Goal: Browse casually: Explore the website without a specific task or goal

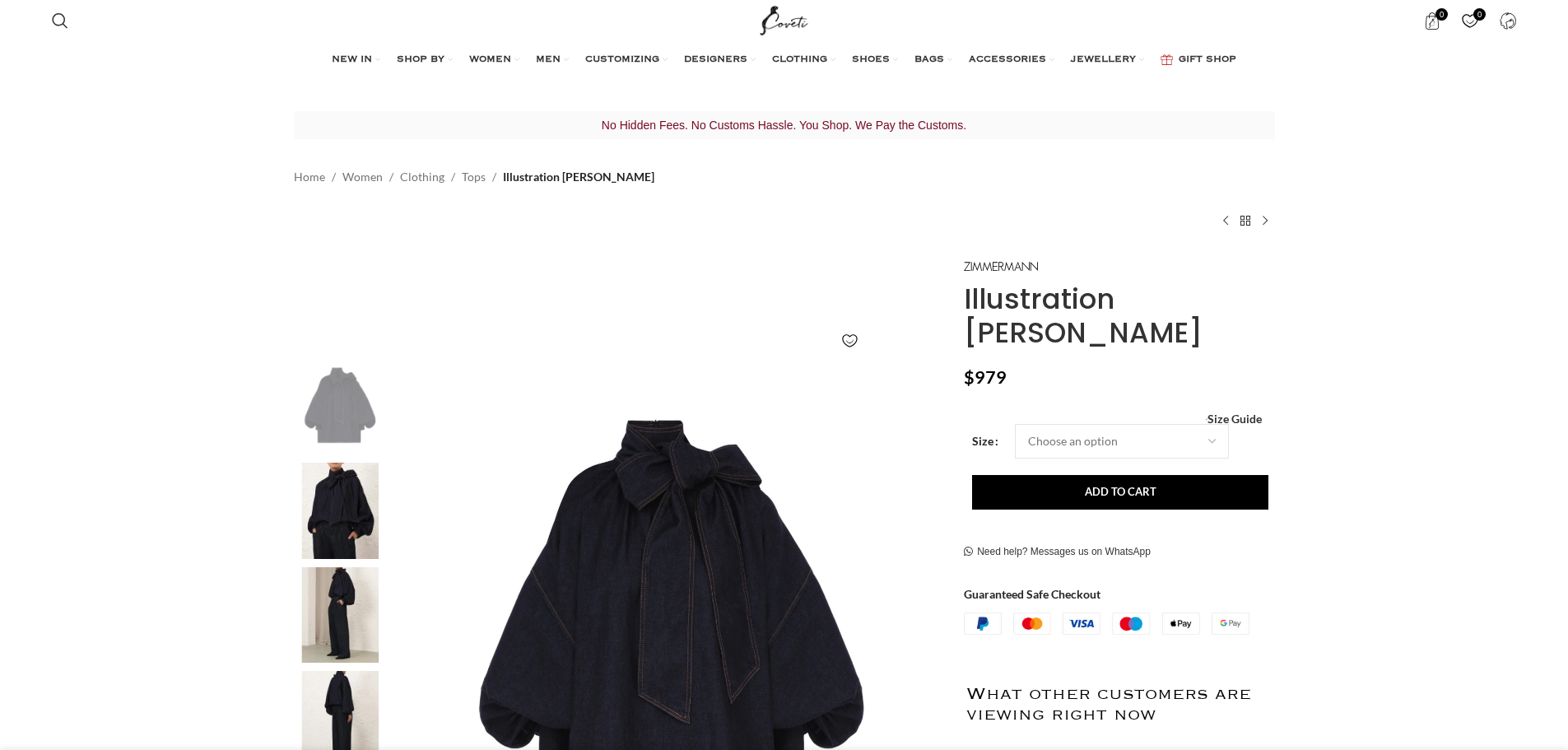
click at [647, 440] on img at bounding box center [670, 632] width 545 height 546
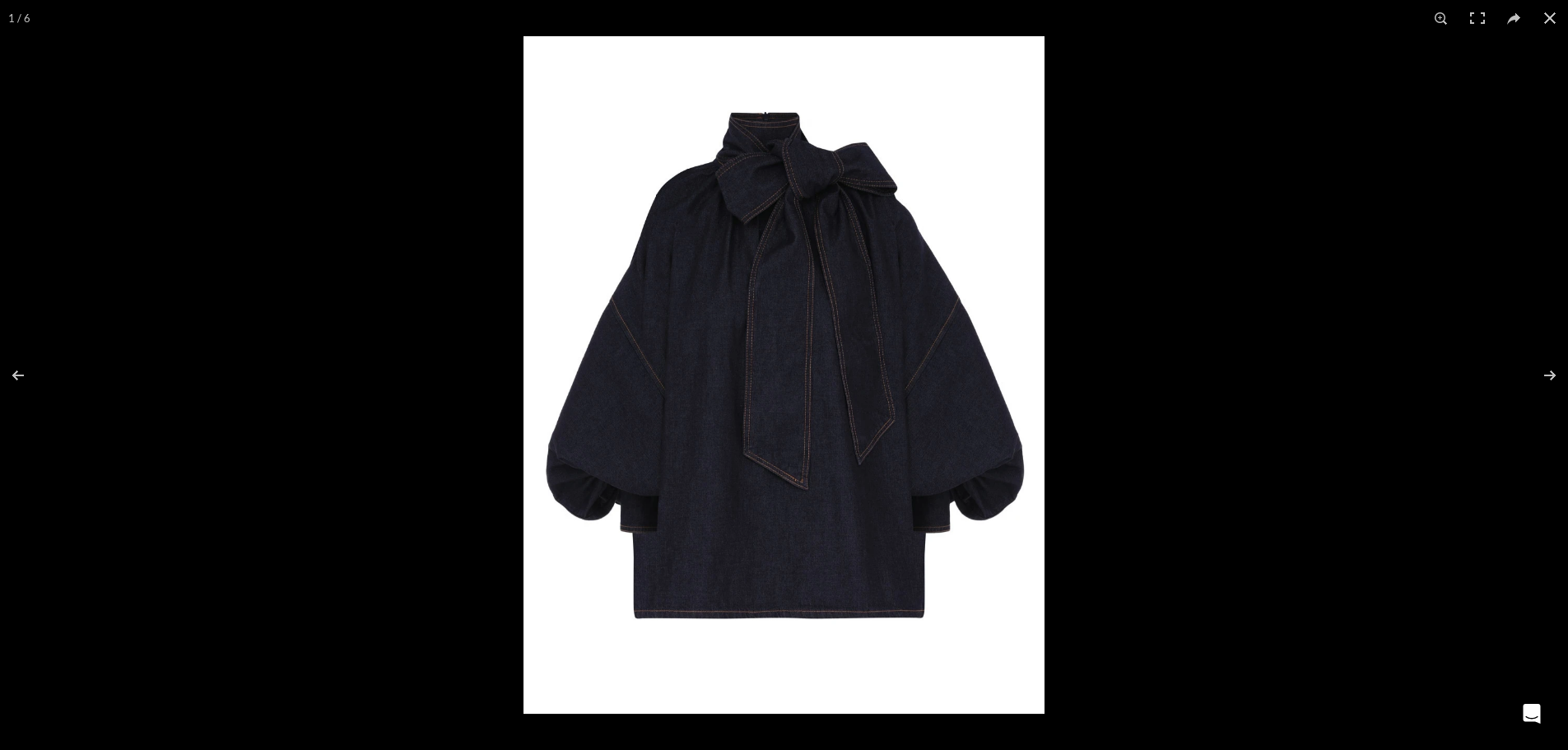
click at [808, 202] on img at bounding box center [784, 375] width 521 height 677
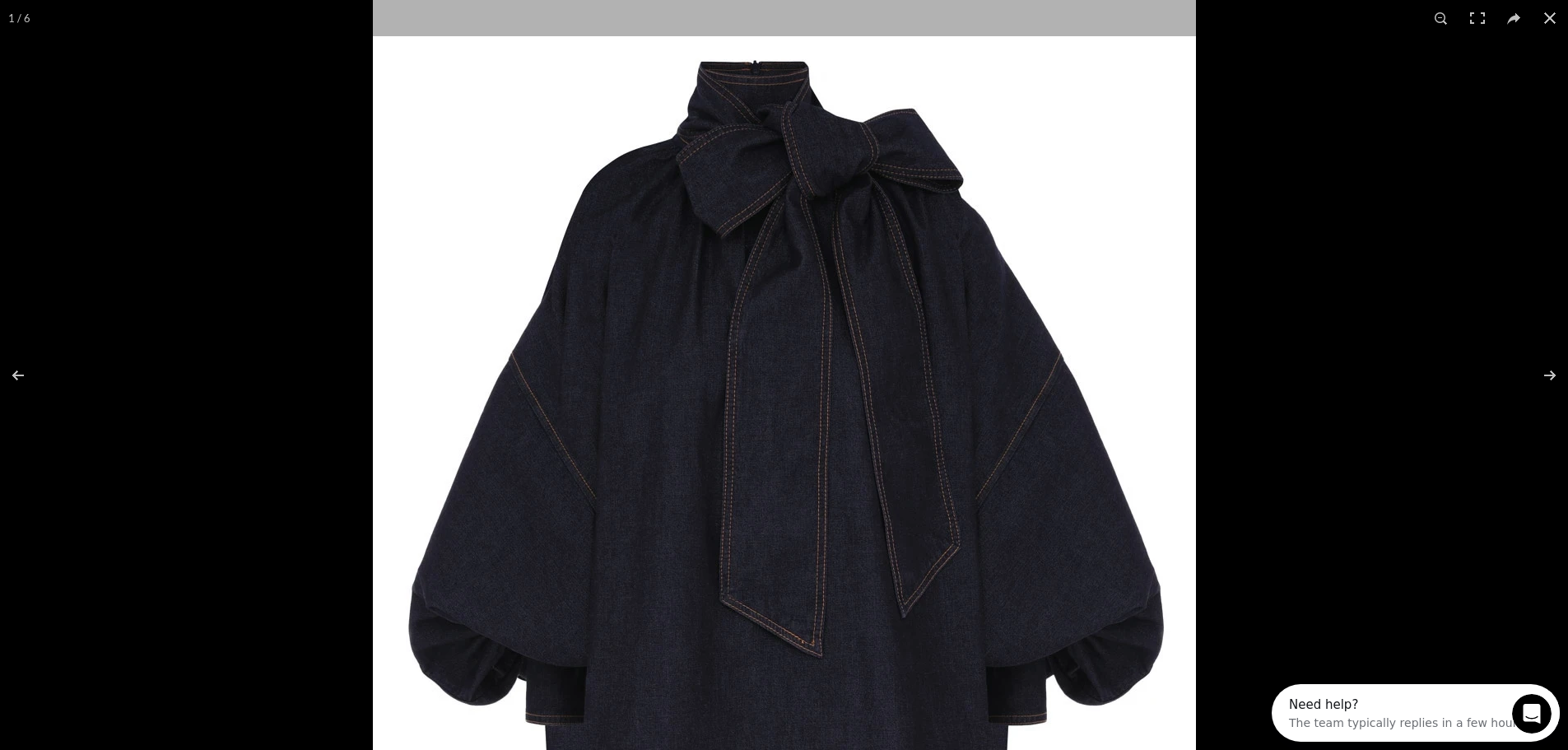
scroll to position [0, 174]
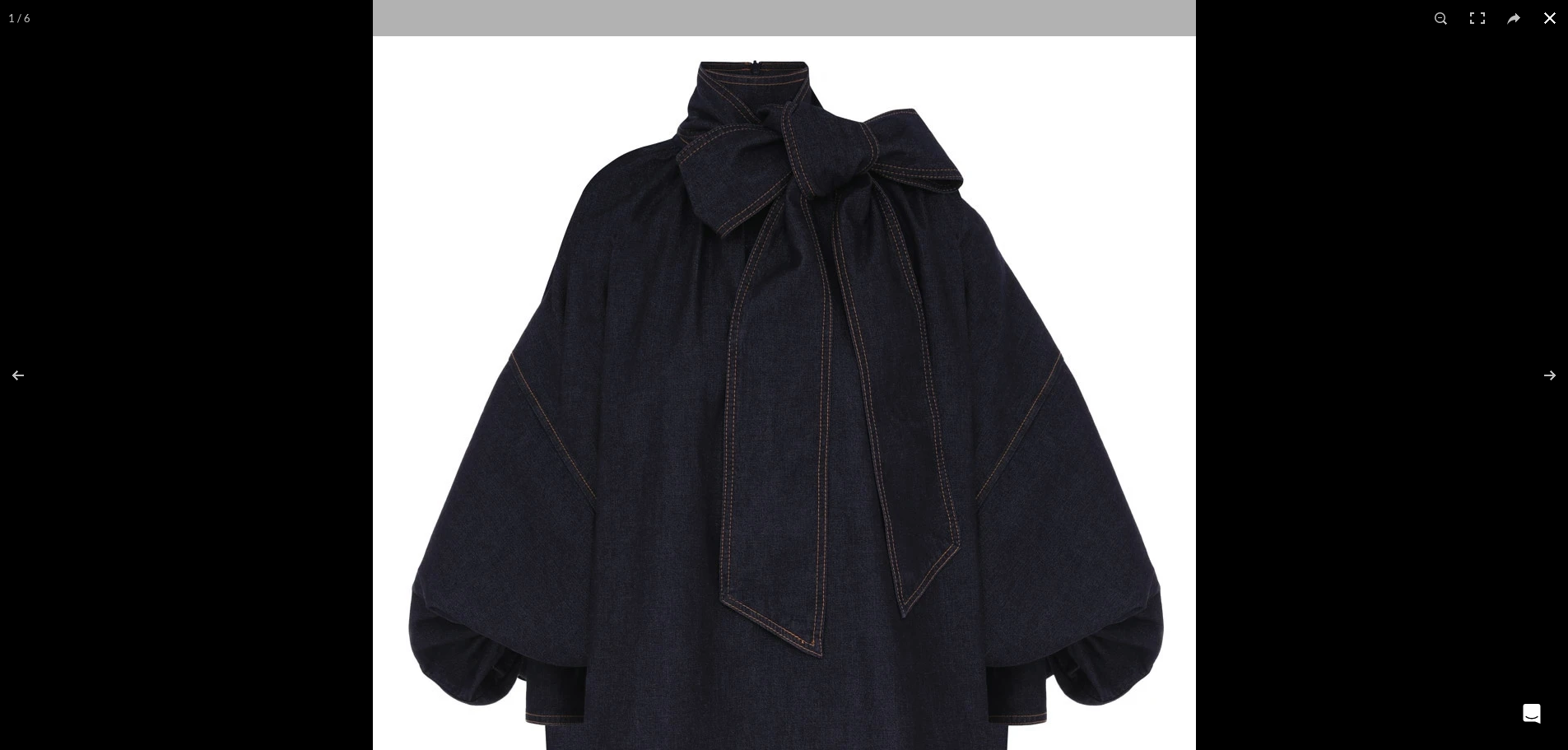
click at [276, 428] on div at bounding box center [784, 375] width 1568 height 750
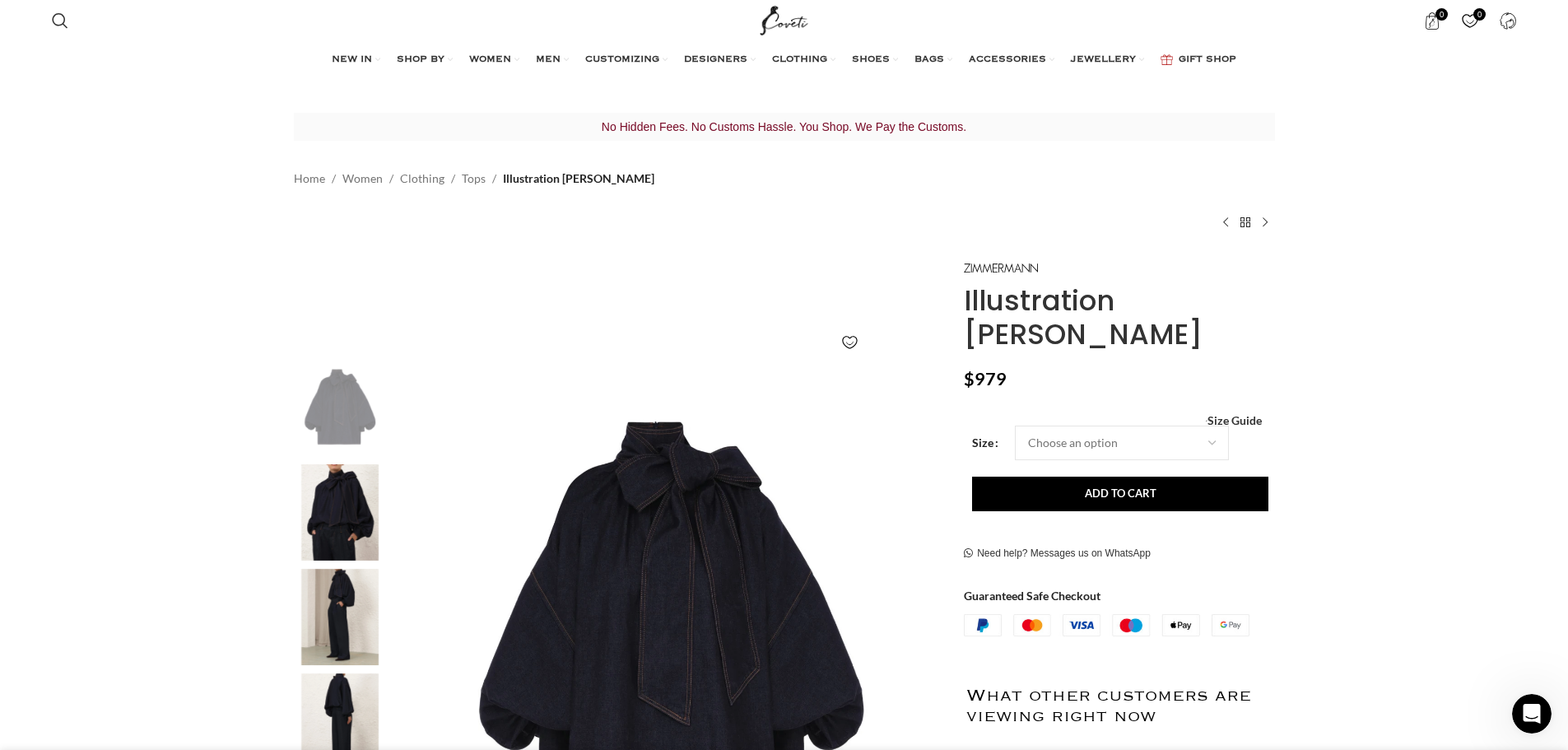
click at [334, 537] on img "2 / 6" at bounding box center [339, 512] width 100 height 96
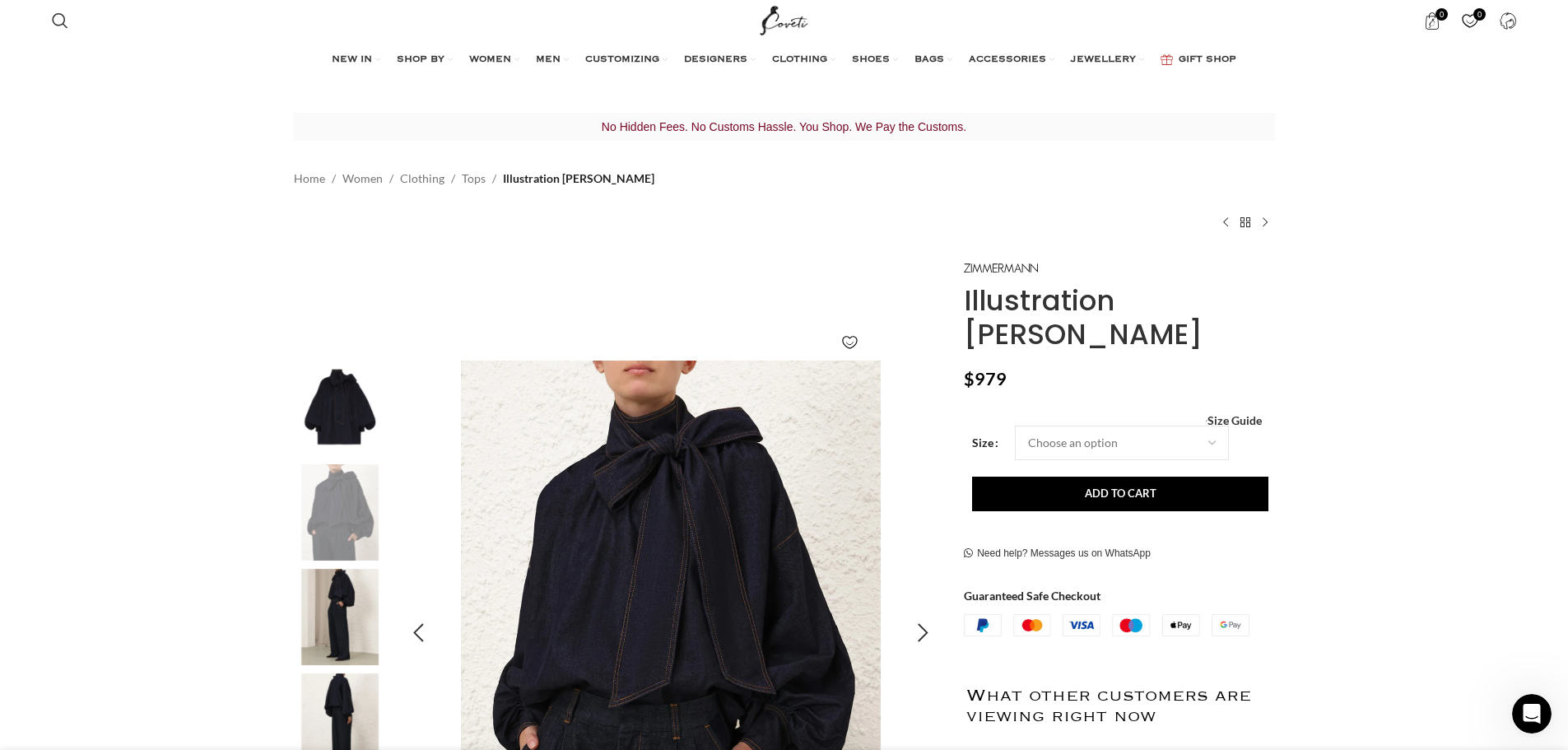
click at [665, 455] on img "2 / 6" at bounding box center [669, 632] width 545 height 546
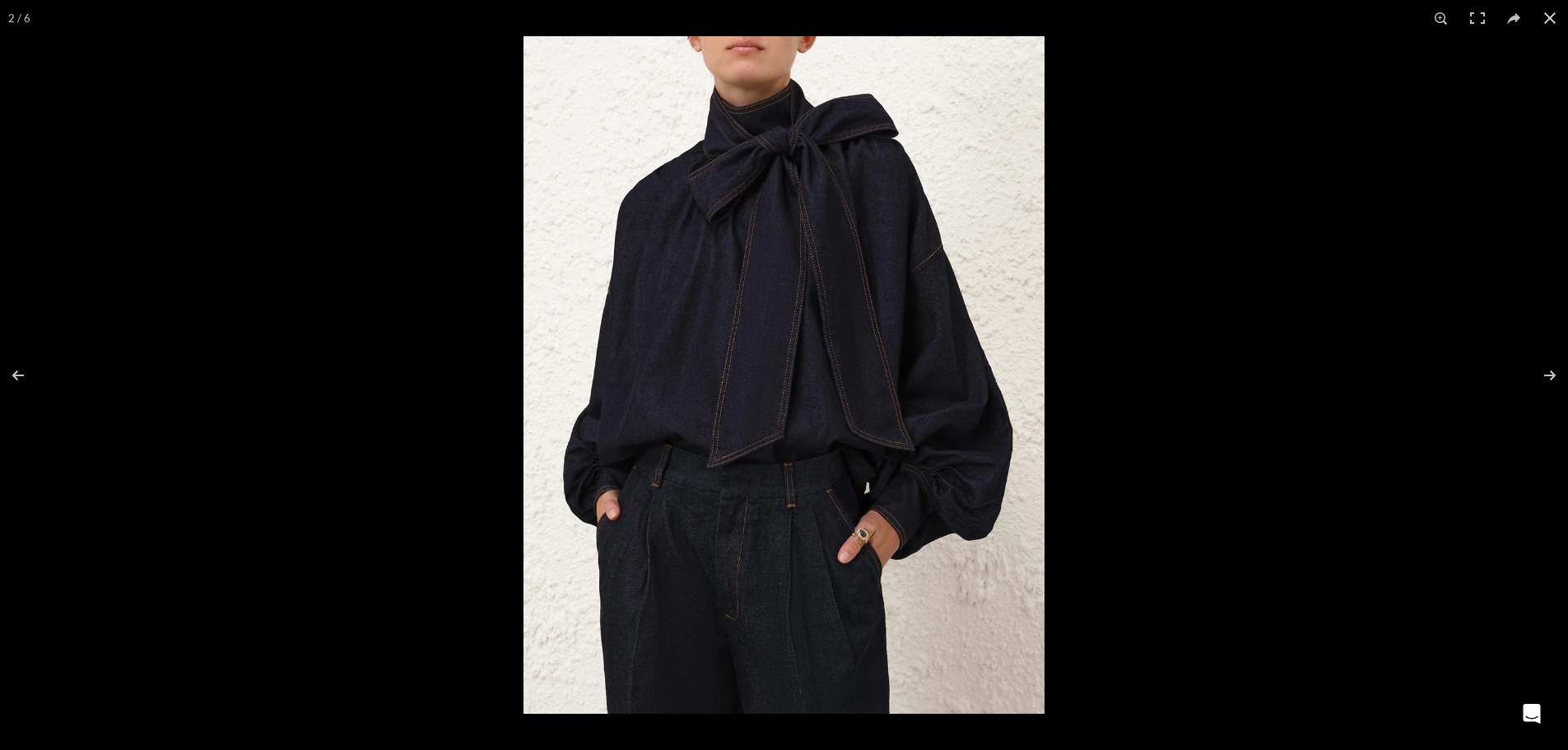
click at [818, 193] on img at bounding box center [784, 375] width 521 height 677
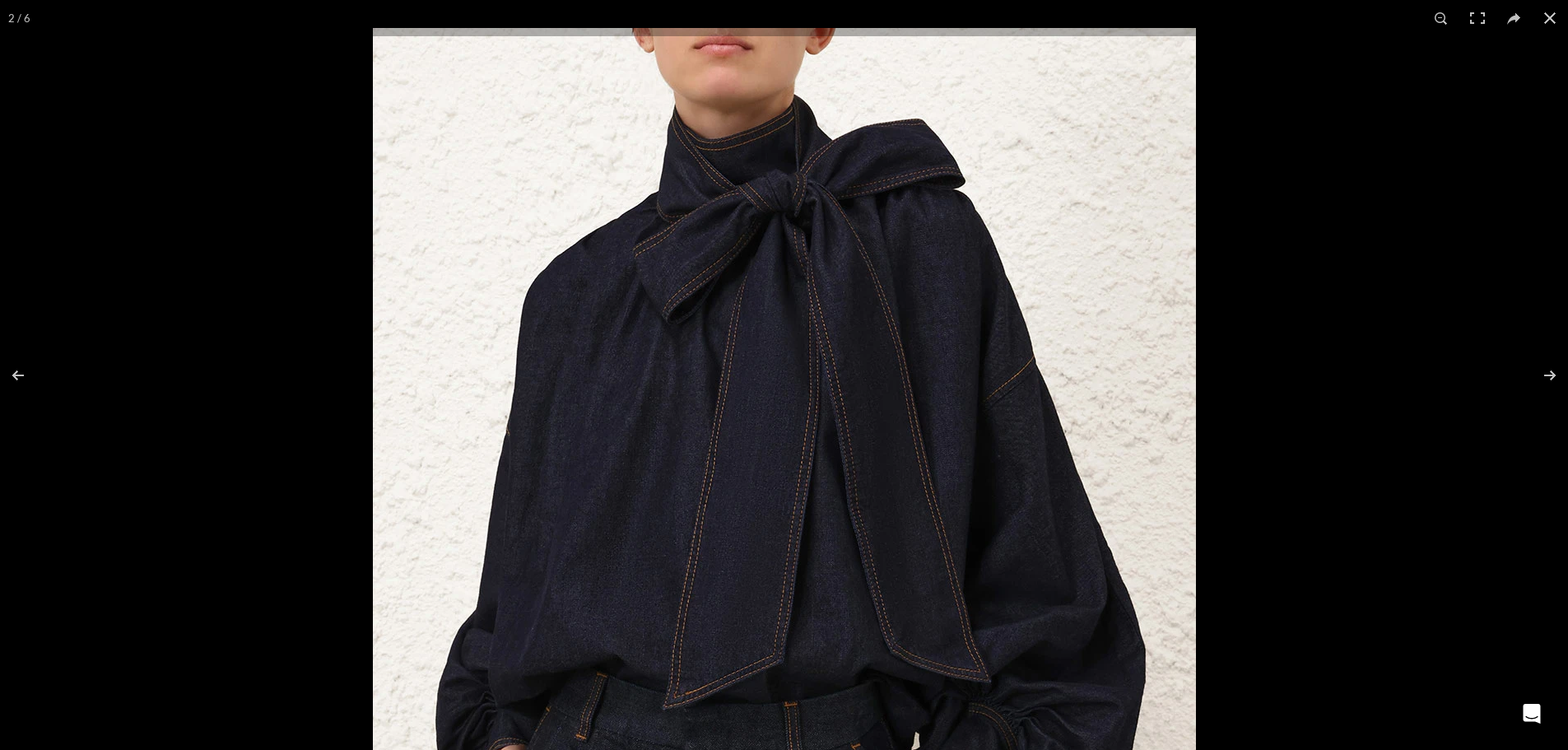
scroll to position [0, 347]
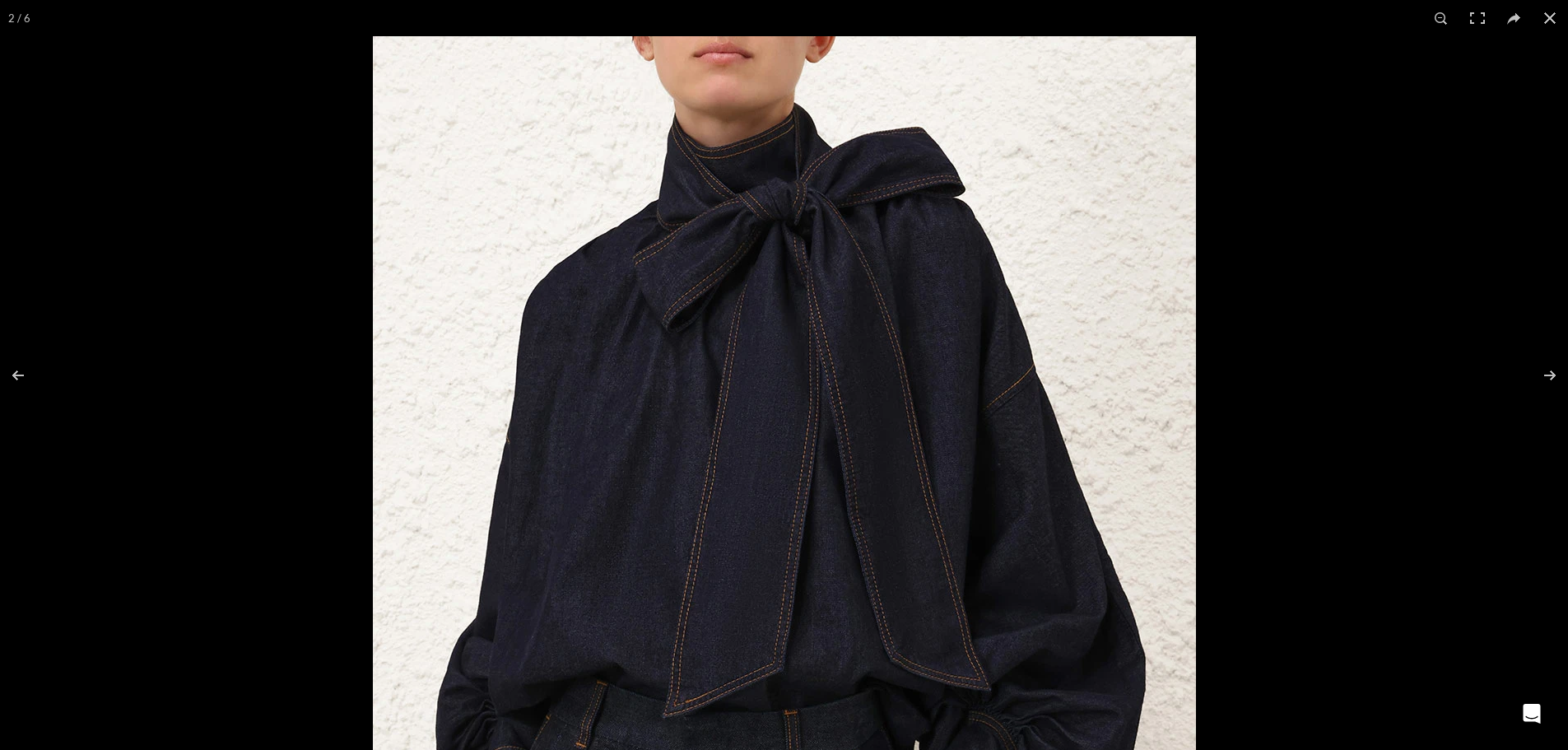
click at [216, 579] on div at bounding box center [784, 375] width 1568 height 750
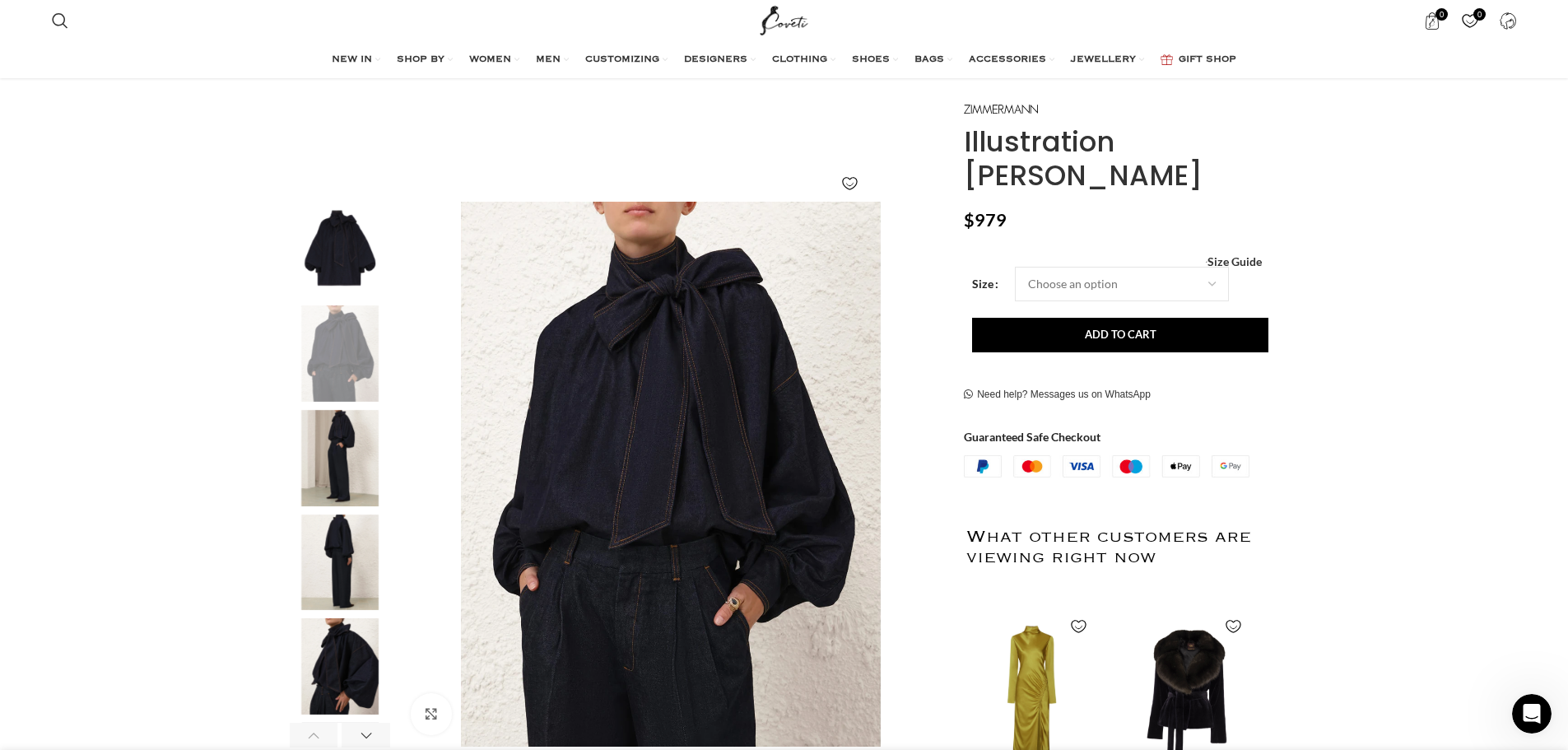
scroll to position [164, 0]
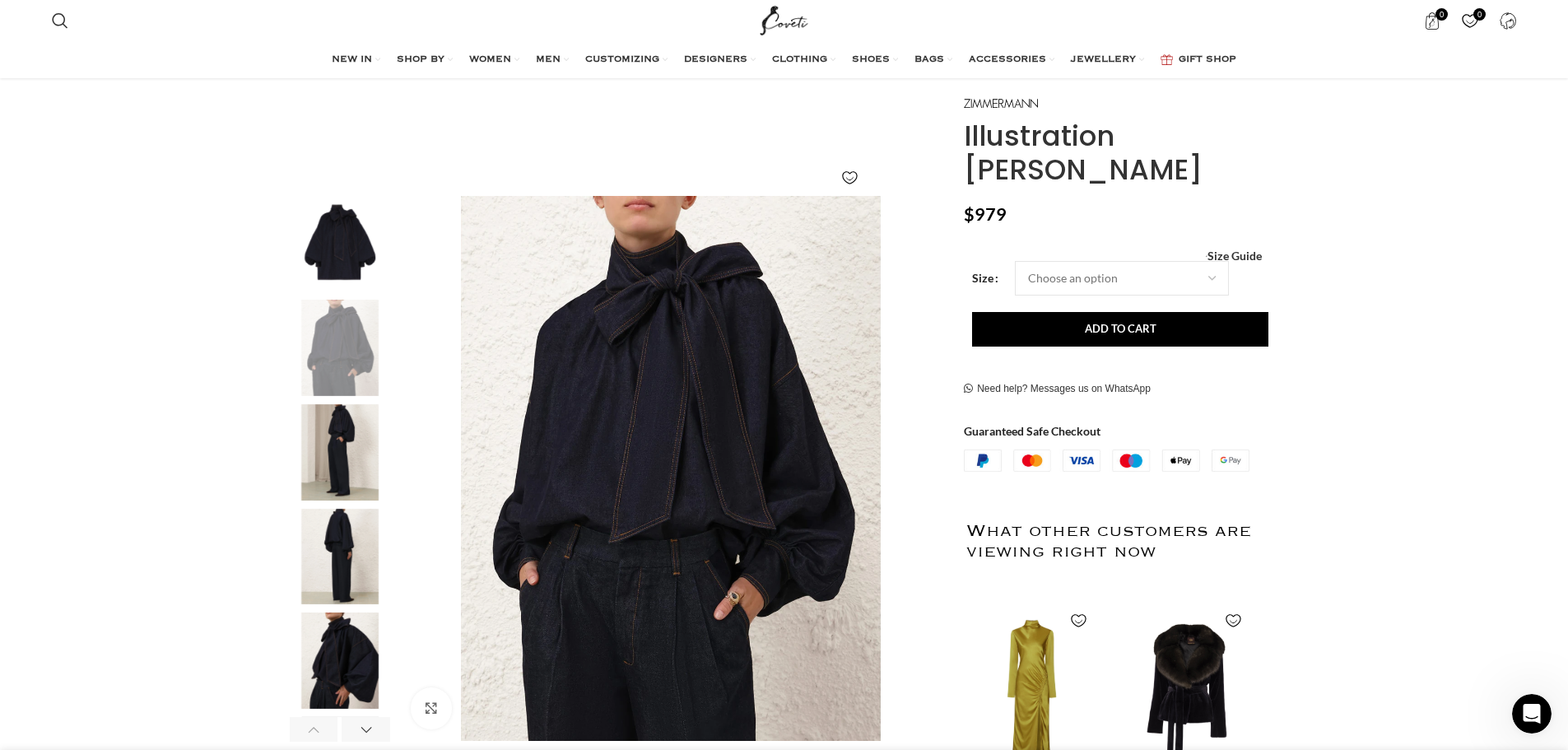
click at [343, 459] on img "3 / 6" at bounding box center [339, 452] width 100 height 96
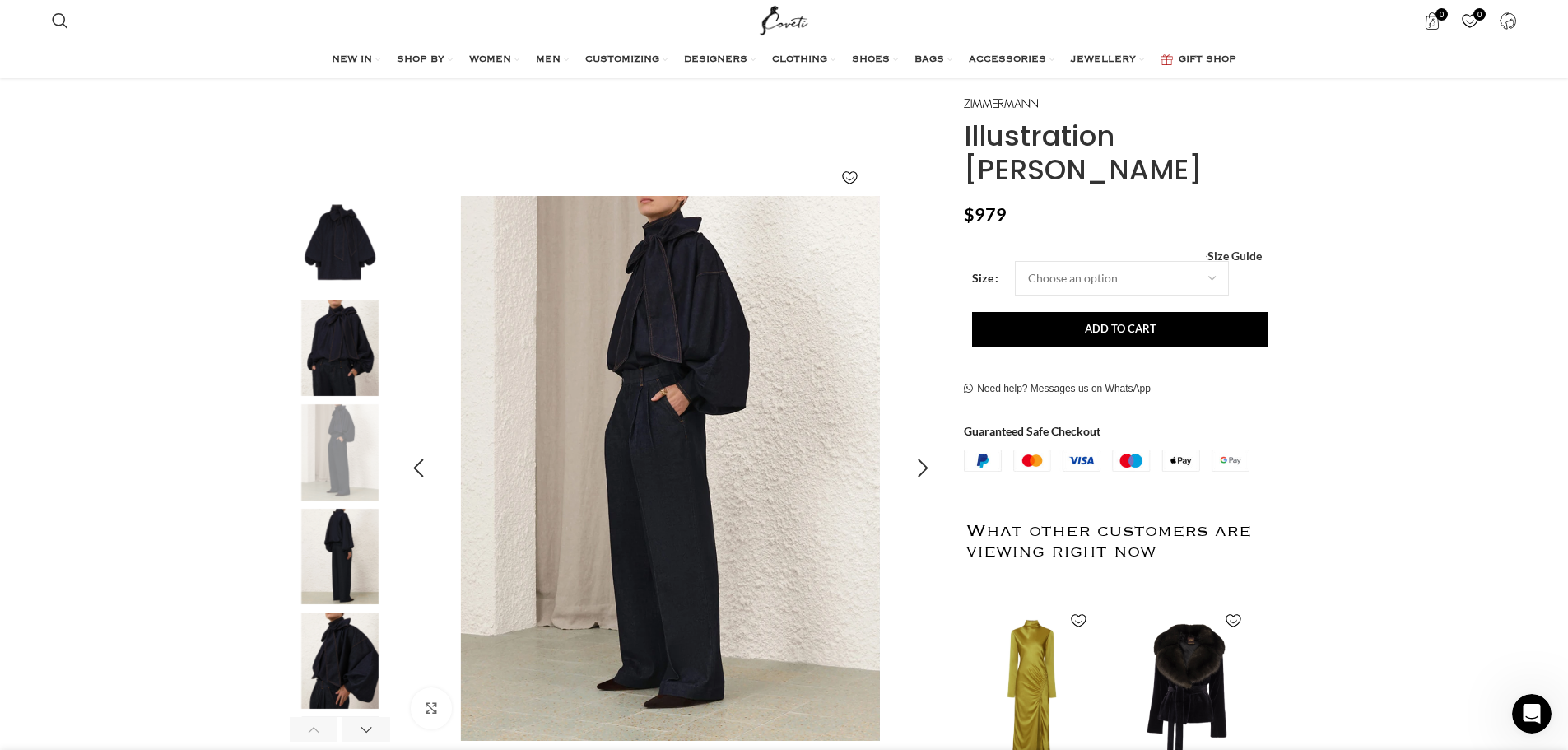
click at [658, 242] on img "3 / 6" at bounding box center [669, 468] width 545 height 546
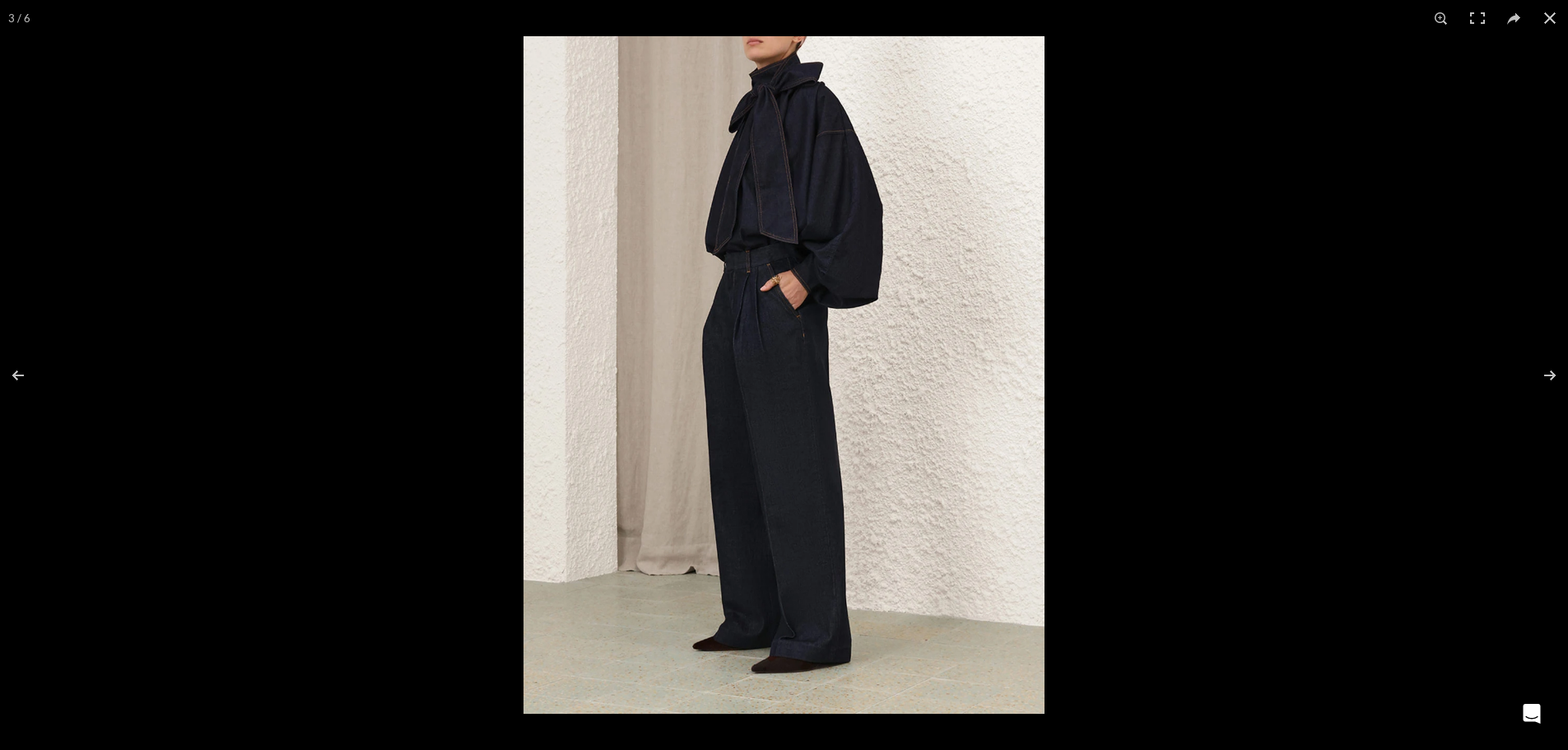
click at [784, 294] on img at bounding box center [784, 375] width 521 height 677
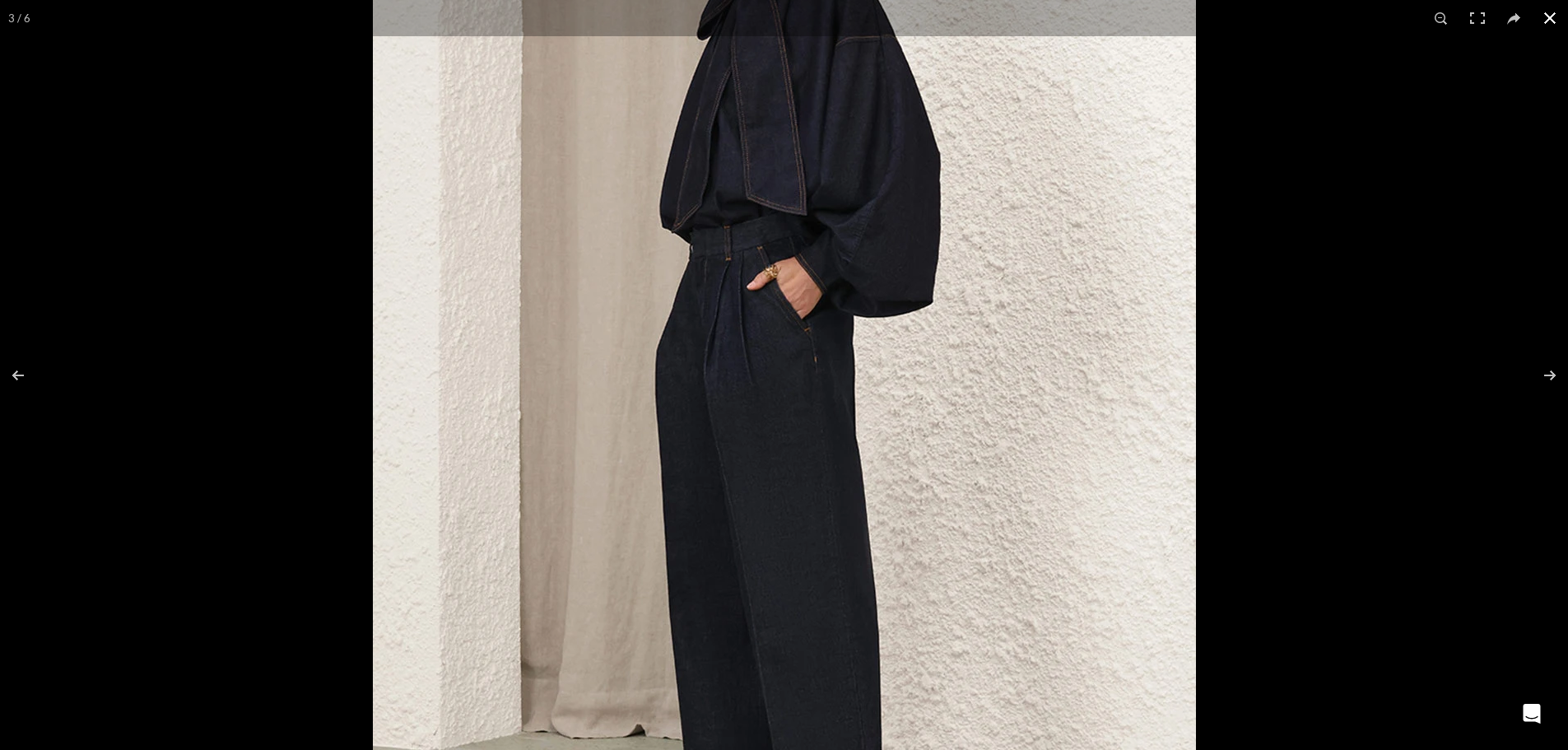
click at [225, 540] on div at bounding box center [784, 375] width 1568 height 750
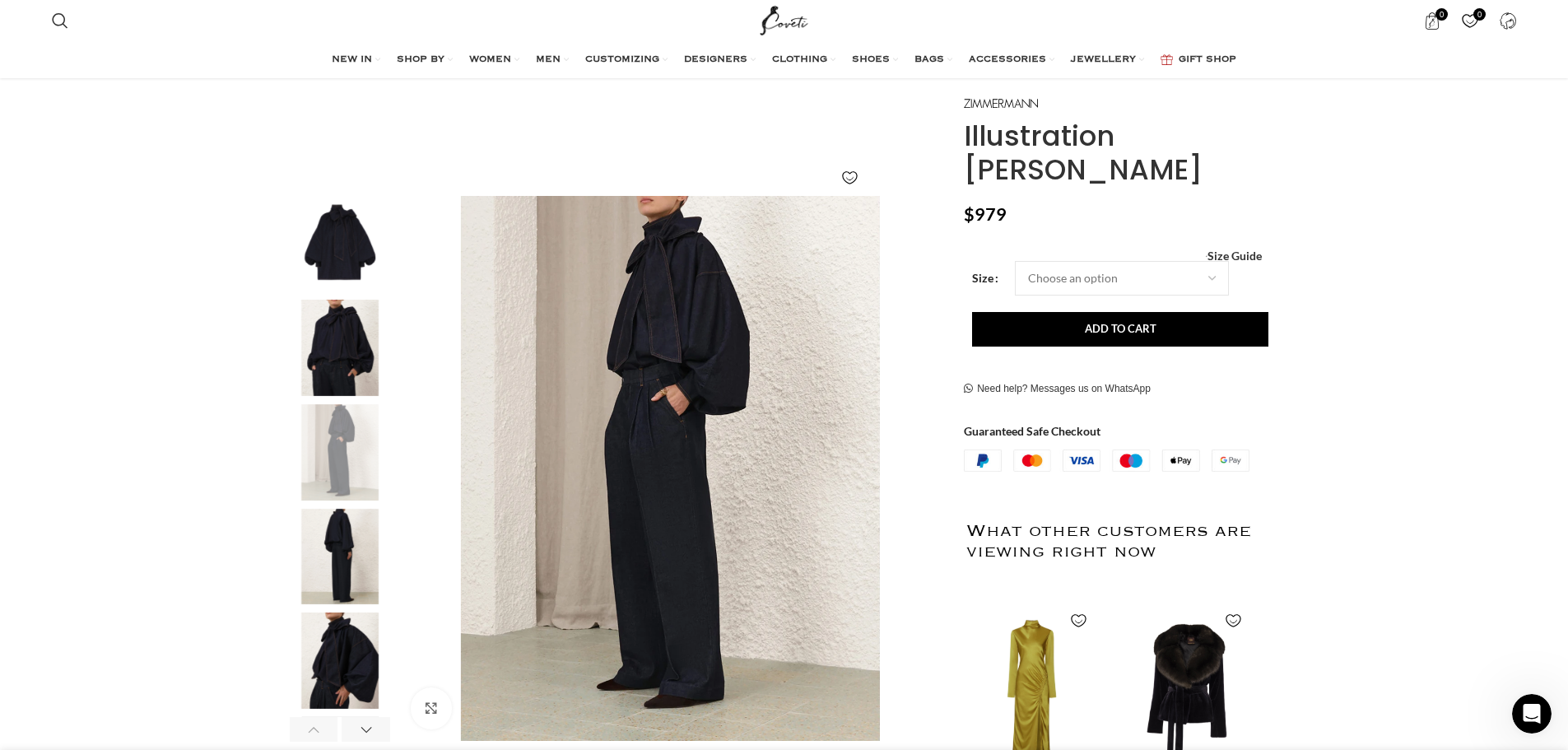
click at [343, 668] on img "5 / 6" at bounding box center [339, 660] width 100 height 96
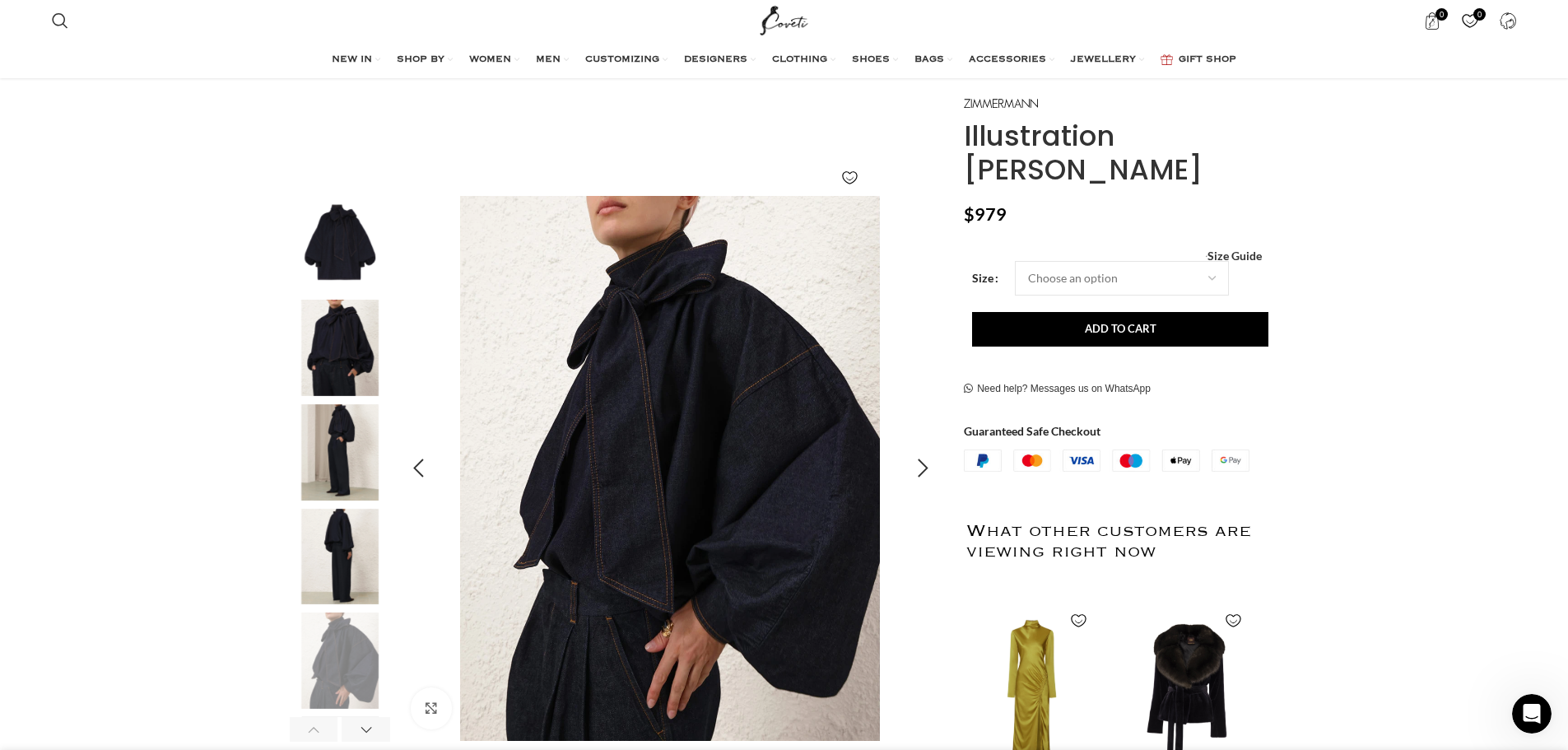
click at [735, 350] on img "5 / 6" at bounding box center [668, 468] width 545 height 546
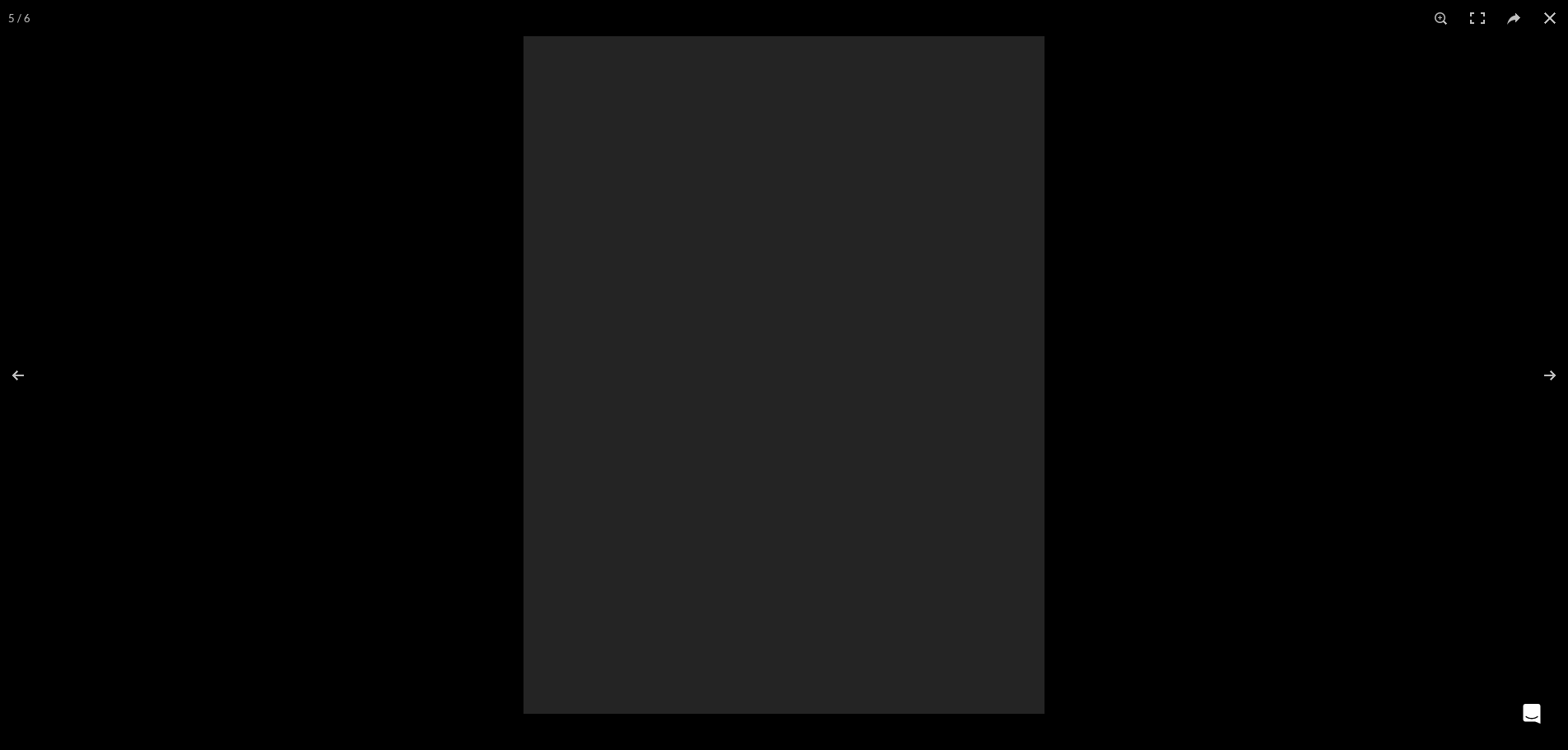
scroll to position [0, 520]
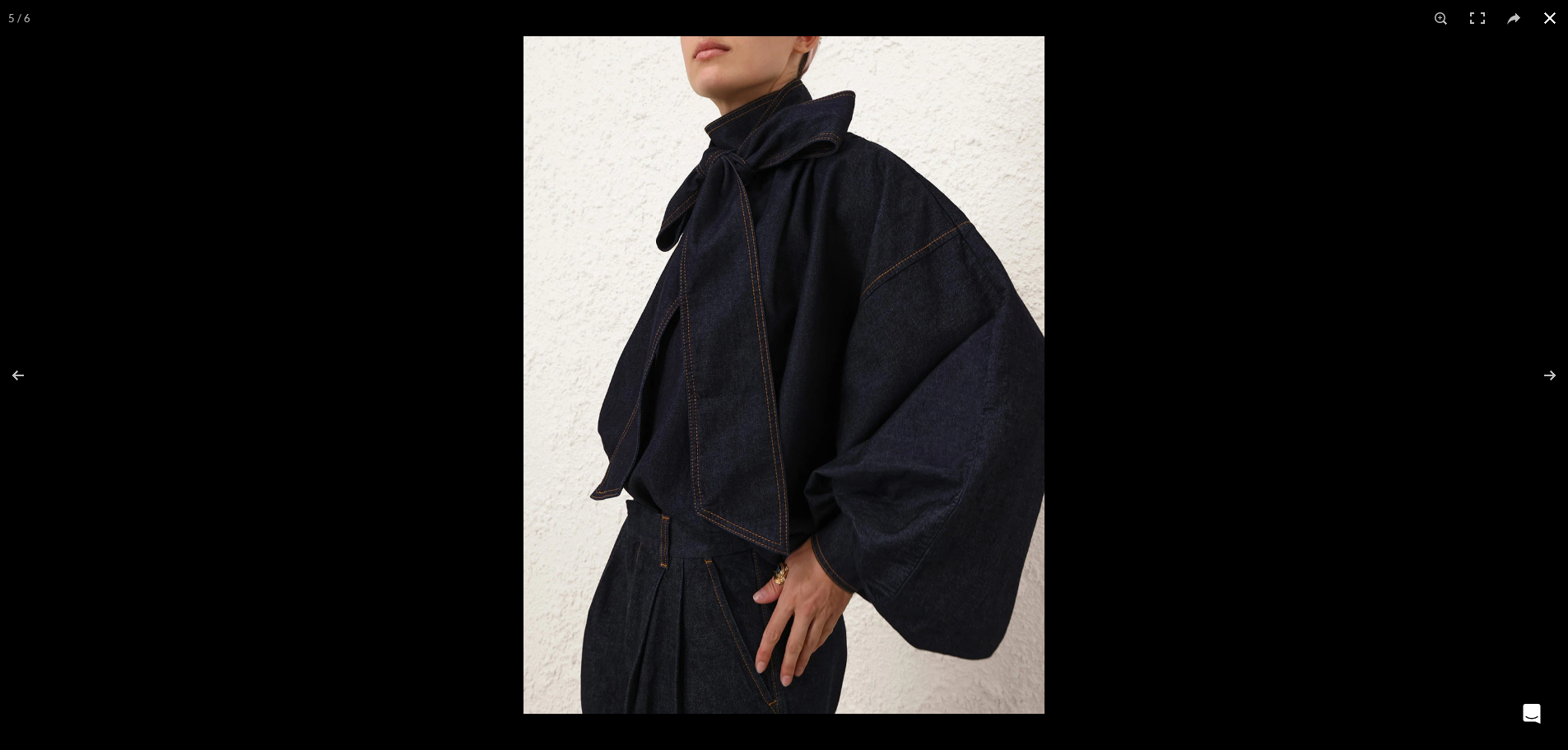
click at [371, 404] on div at bounding box center [784, 375] width 1568 height 750
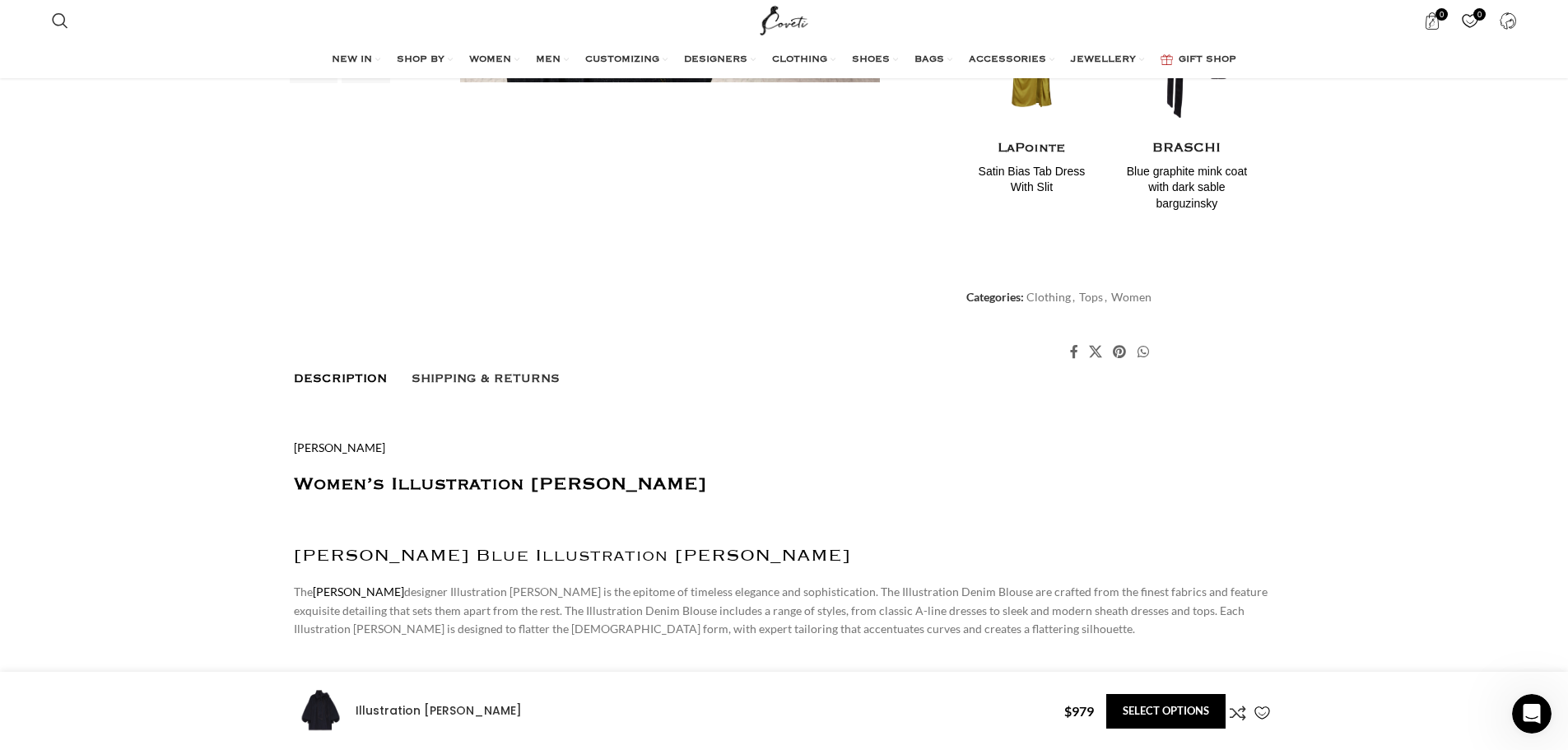
scroll to position [0, 1906]
